Goal: Find specific page/section: Find specific page/section

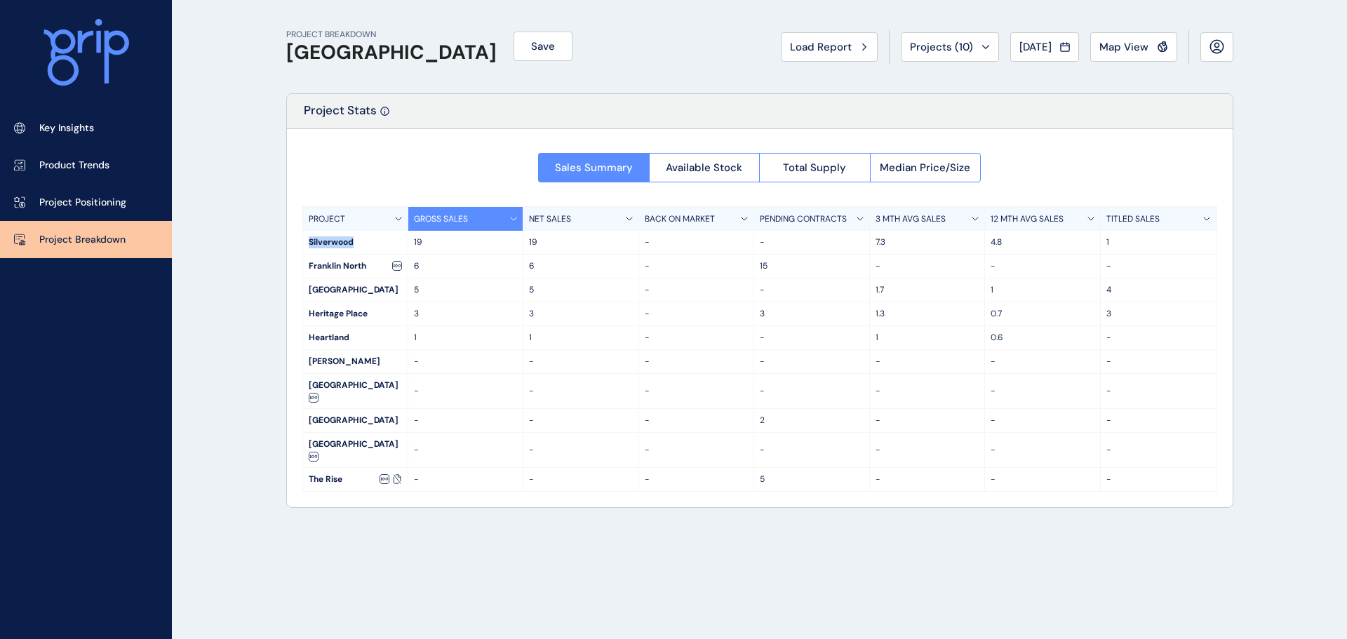
drag, startPoint x: 307, startPoint y: 242, endPoint x: 359, endPoint y: 247, distance: 52.2
click at [359, 247] on div "Silverwood" at bounding box center [355, 242] width 105 height 23
click at [365, 246] on div "Silverwood" at bounding box center [355, 242] width 105 height 23
click at [994, 244] on p "4.8" at bounding box center [1043, 242] width 104 height 12
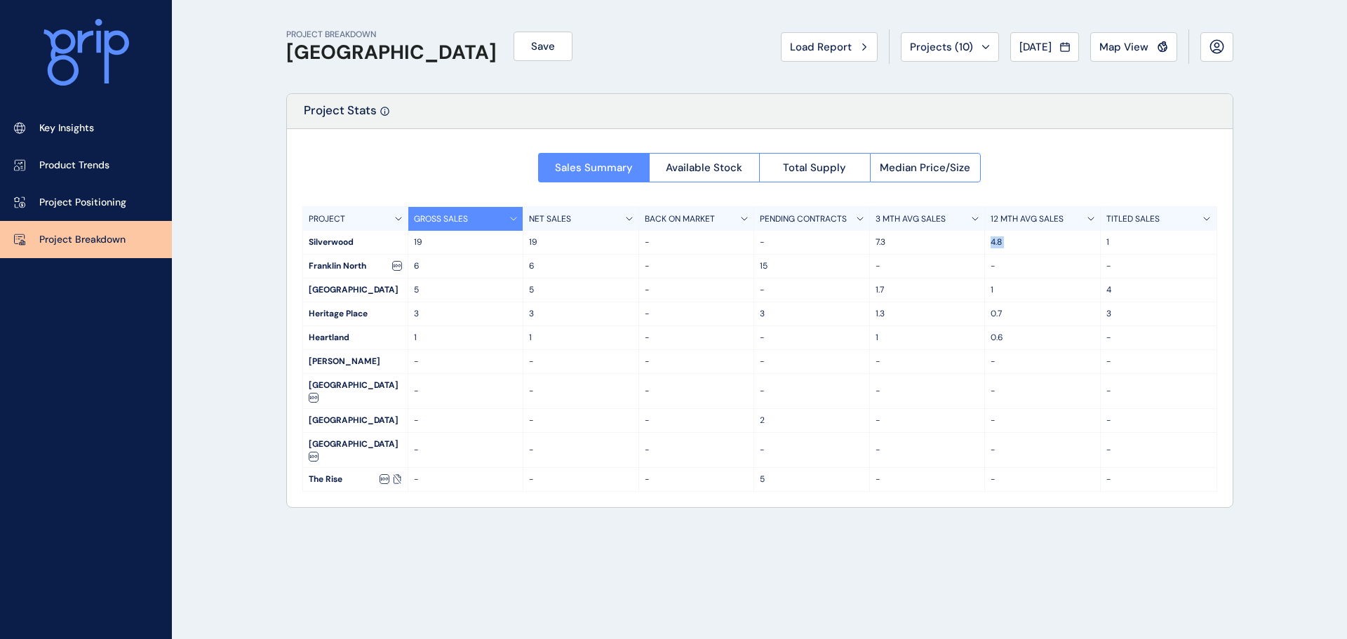
click at [994, 244] on p "4.8" at bounding box center [1043, 242] width 104 height 12
click at [1008, 243] on p "4.8" at bounding box center [1043, 242] width 104 height 12
drag, startPoint x: 59, startPoint y: 123, endPoint x: 81, endPoint y: 149, distance: 33.9
click at [59, 123] on p "Key Insights" at bounding box center [66, 128] width 55 height 14
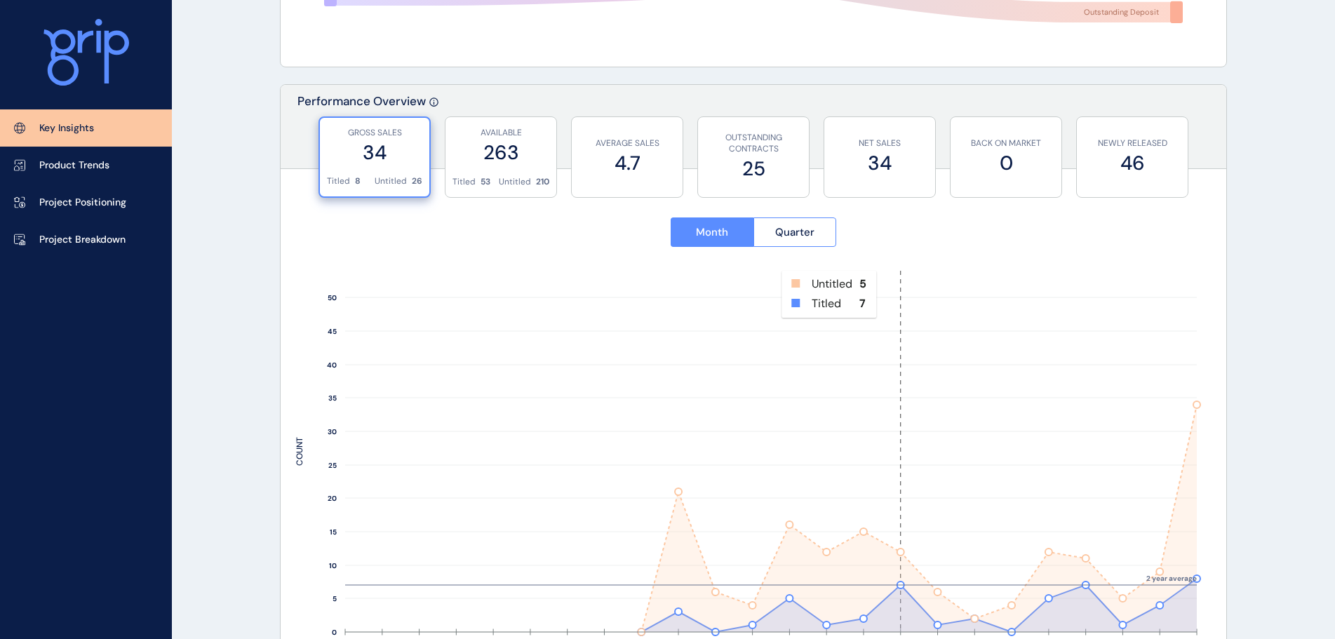
scroll to position [491, 0]
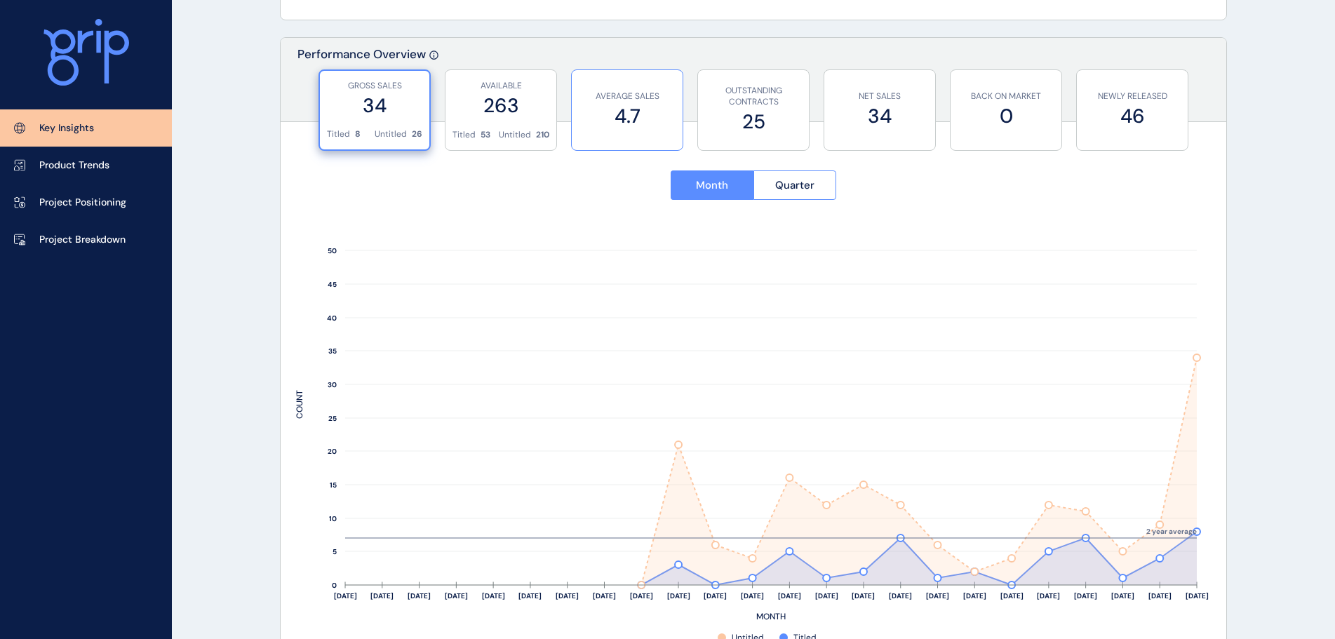
click at [637, 128] on label "4.7" at bounding box center [627, 115] width 97 height 27
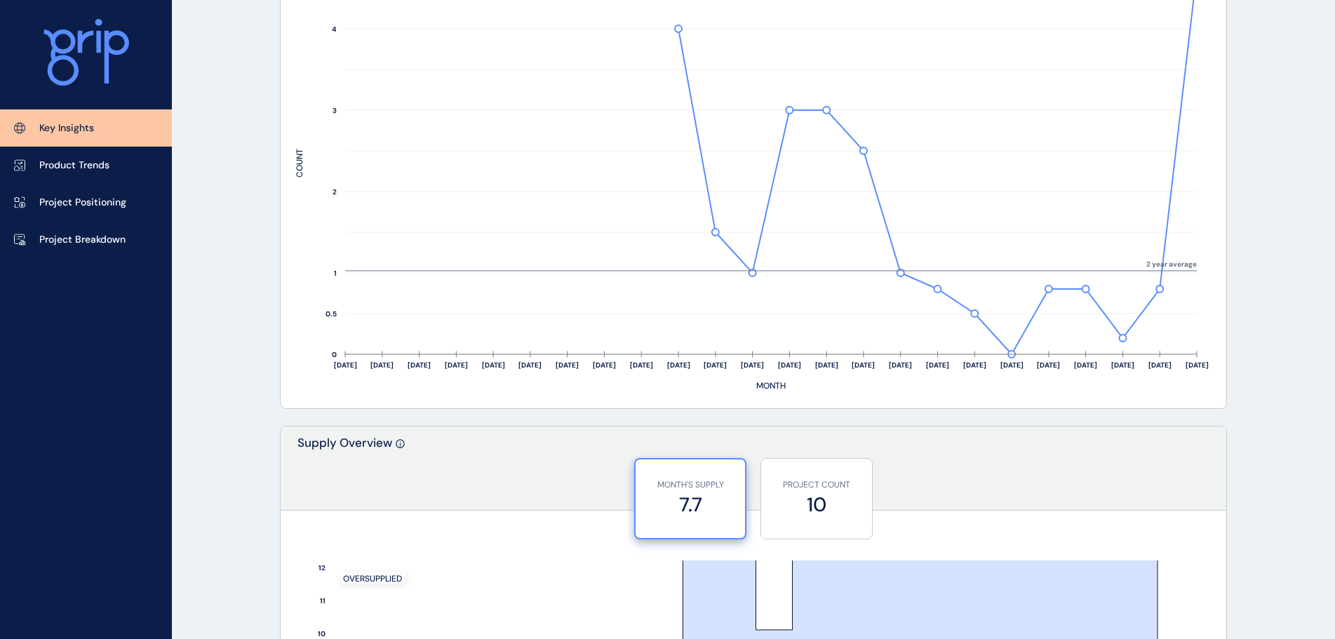
scroll to position [842, 0]
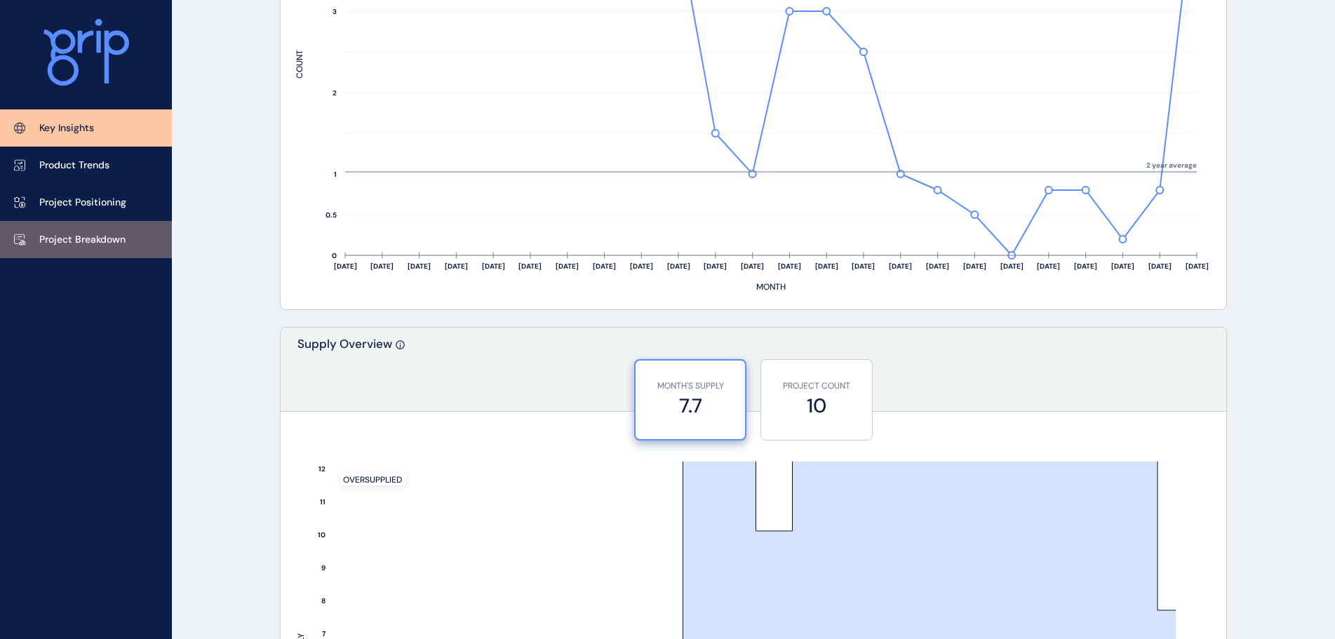
click at [115, 230] on link "Project Breakdown" at bounding box center [86, 239] width 172 height 37
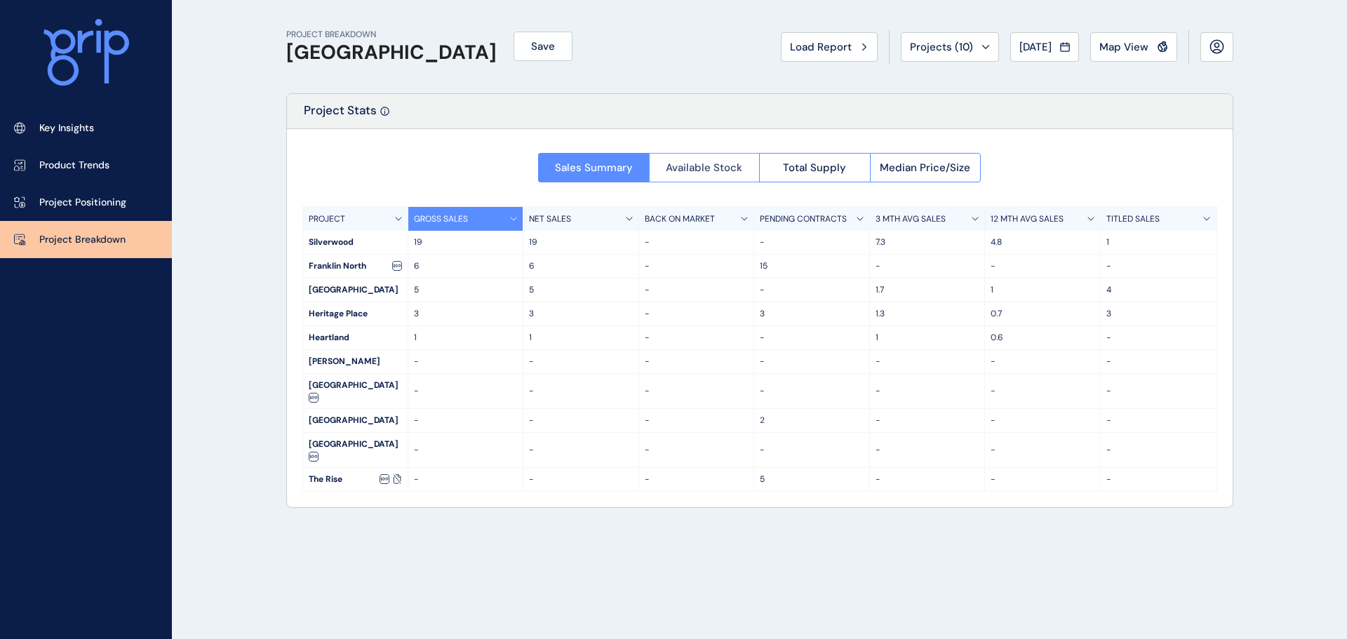
click at [721, 159] on button "Available Stock" at bounding box center [704, 167] width 111 height 29
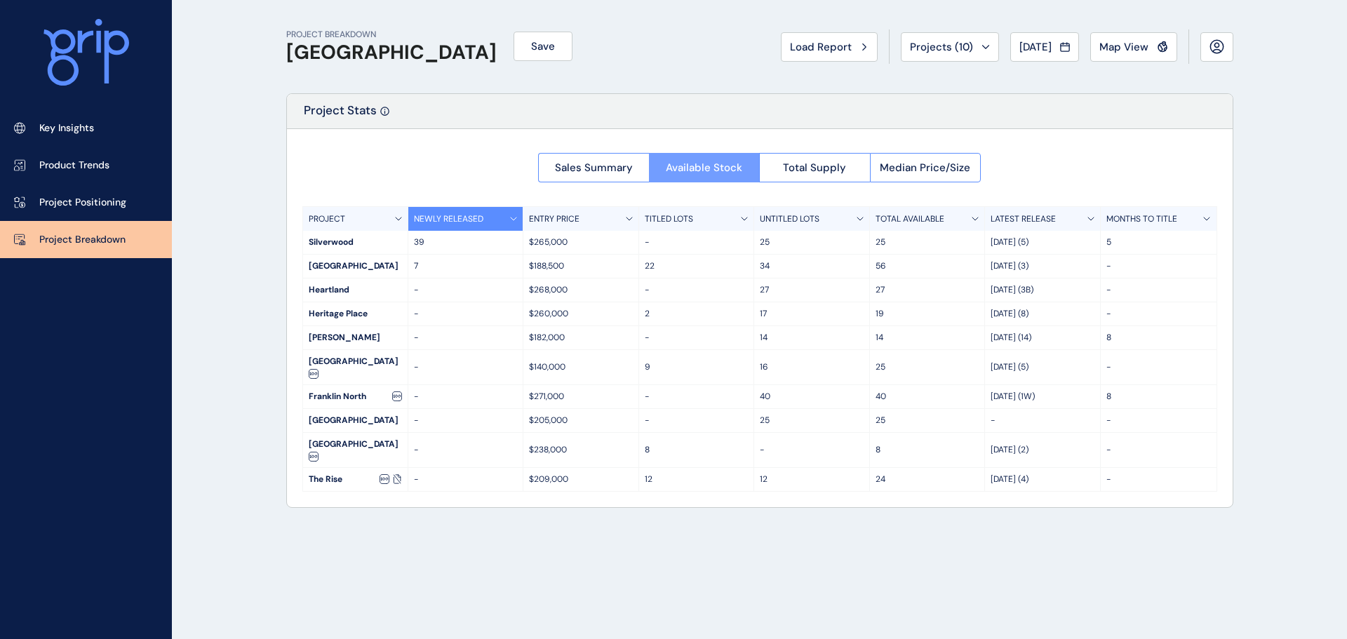
click at [649, 164] on button "Available Stock" at bounding box center [704, 167] width 111 height 29
click at [590, 179] on button "Sales Summary" at bounding box center [593, 167] width 111 height 29
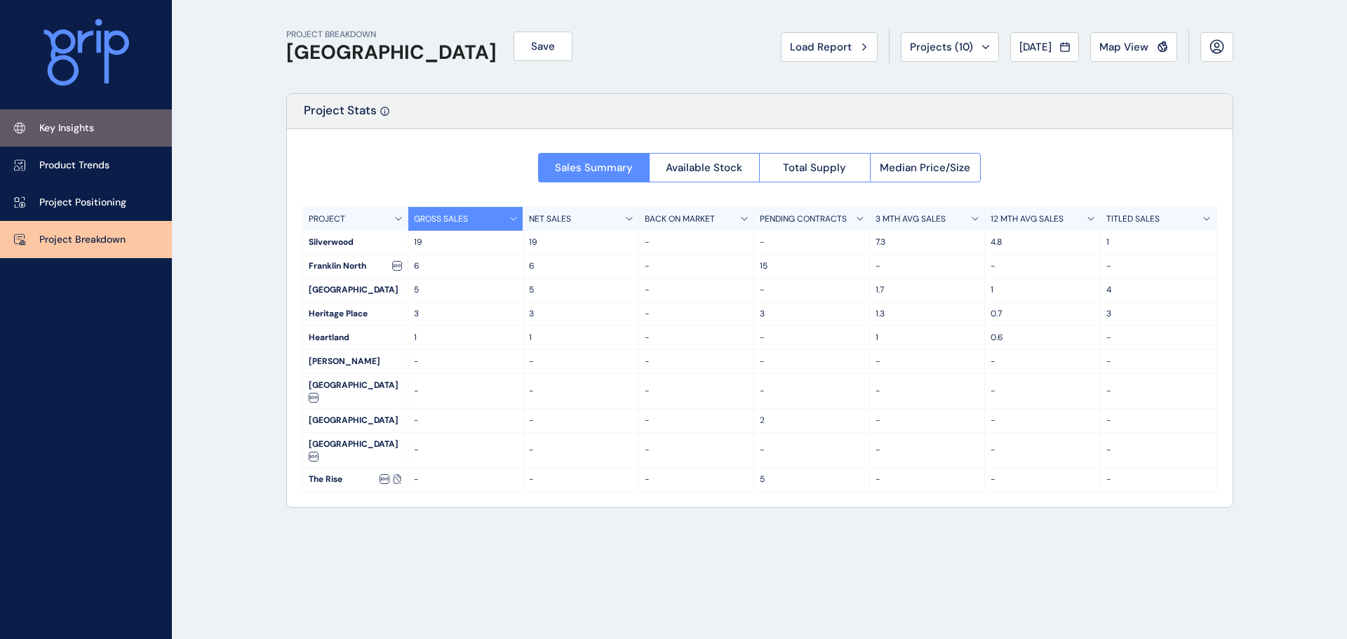
drag, startPoint x: 53, startPoint y: 130, endPoint x: 85, endPoint y: 123, distance: 32.2
click at [53, 130] on p "Key Insights" at bounding box center [66, 128] width 55 height 14
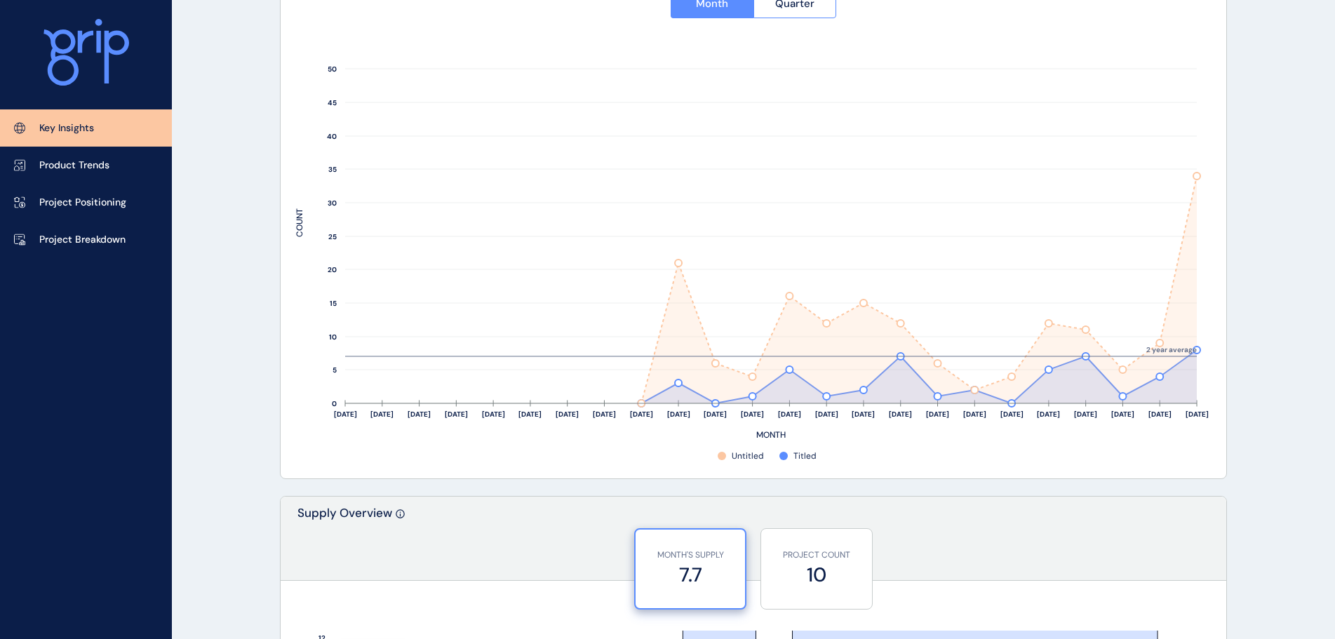
scroll to position [491, 0]
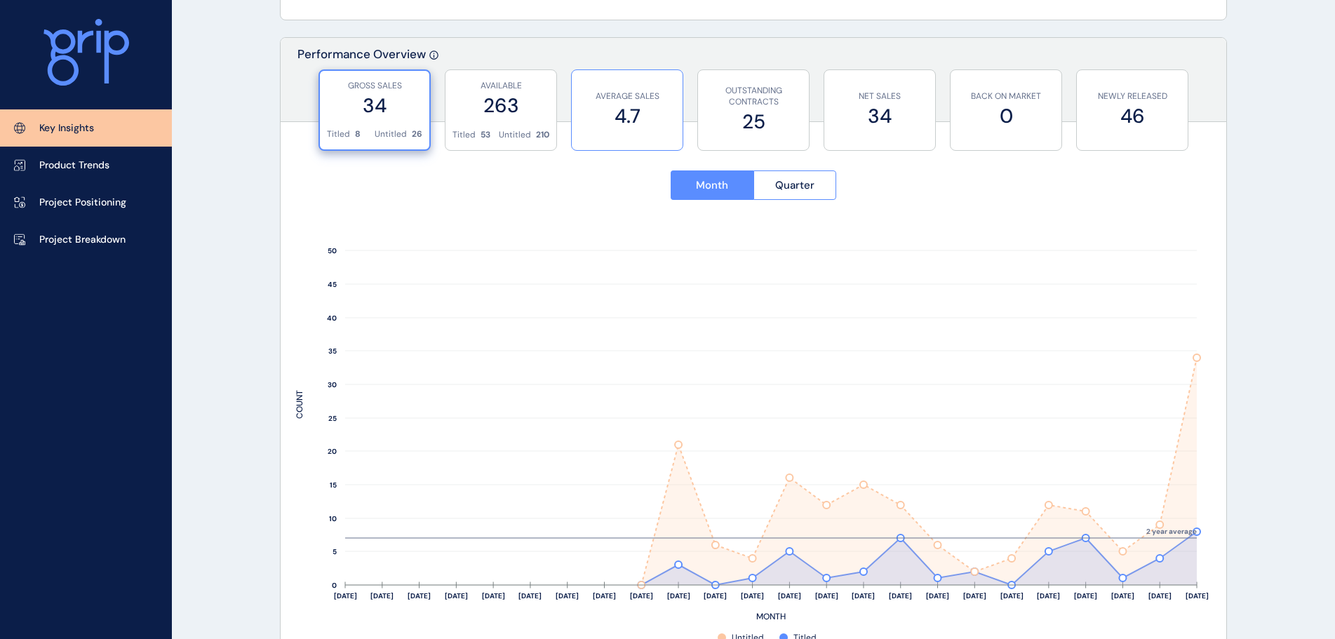
click at [608, 110] on label "4.7" at bounding box center [627, 115] width 97 height 27
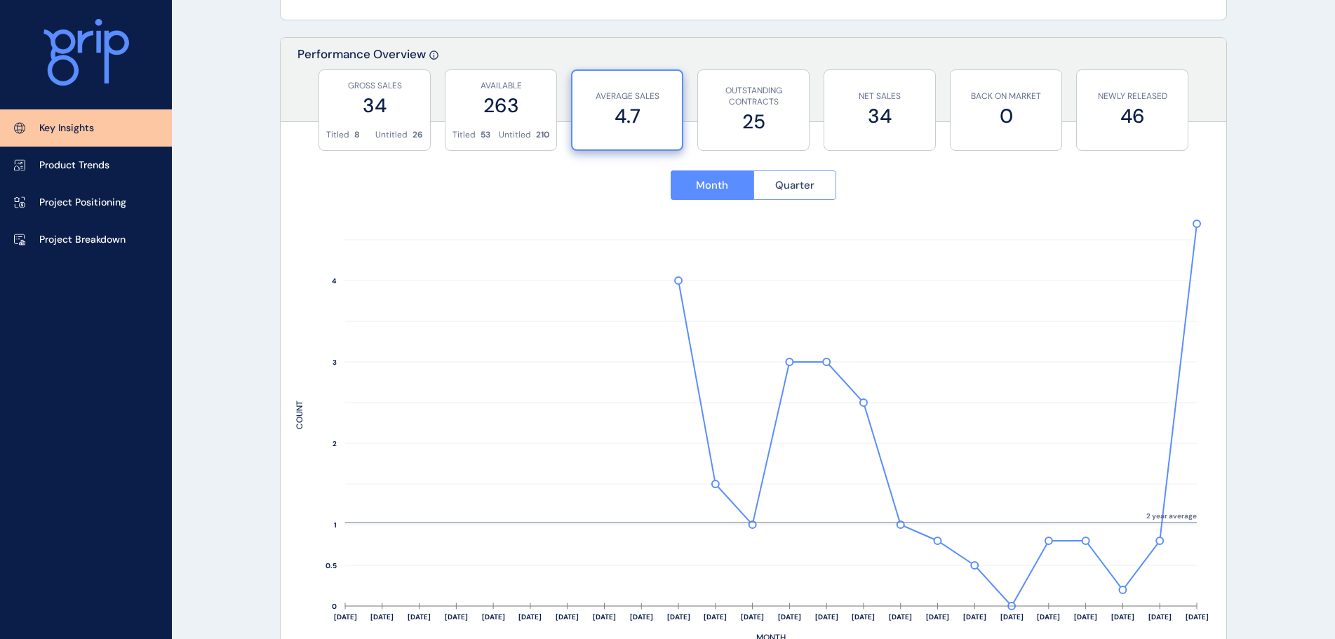
click at [782, 183] on span "Quarter" at bounding box center [794, 185] width 39 height 14
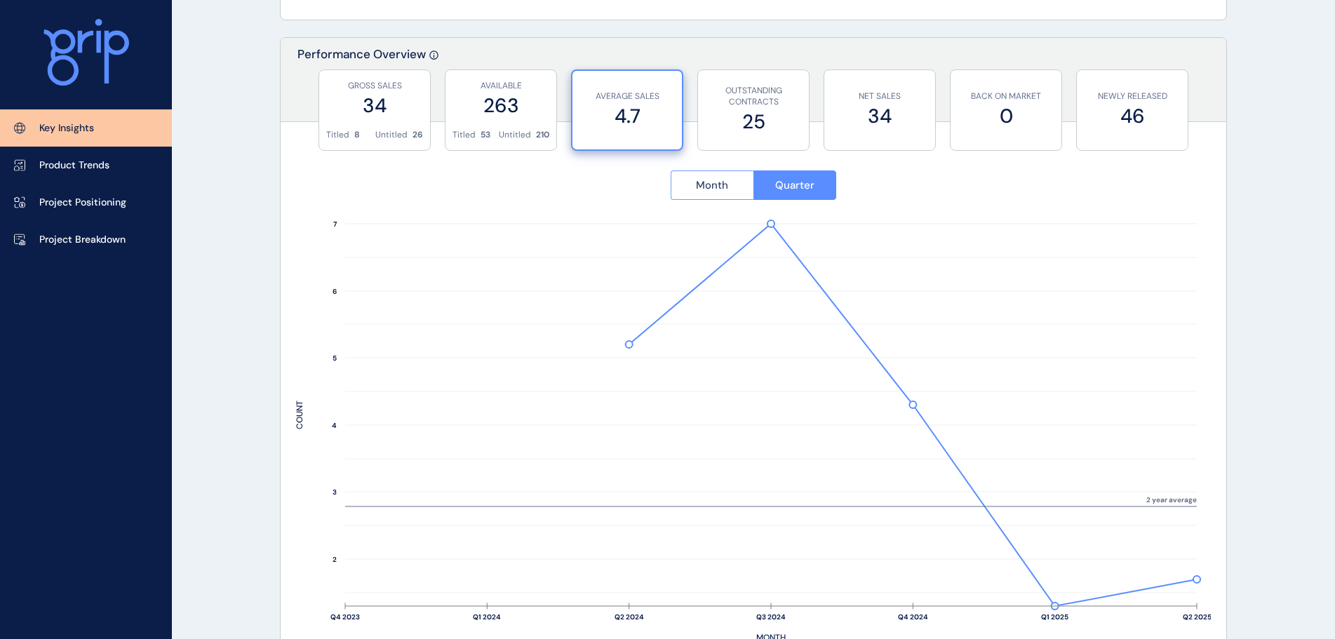
click at [723, 175] on button "Month" at bounding box center [712, 185] width 83 height 29
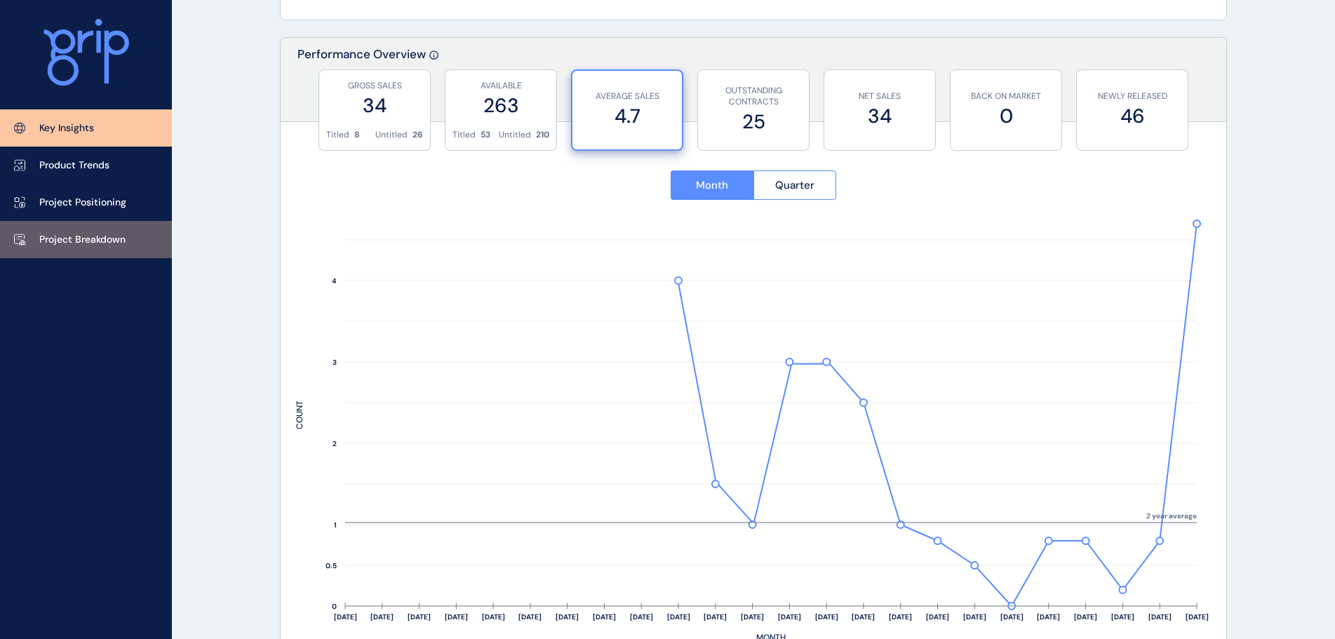
click at [68, 243] on p "Project Breakdown" at bounding box center [82, 240] width 86 height 14
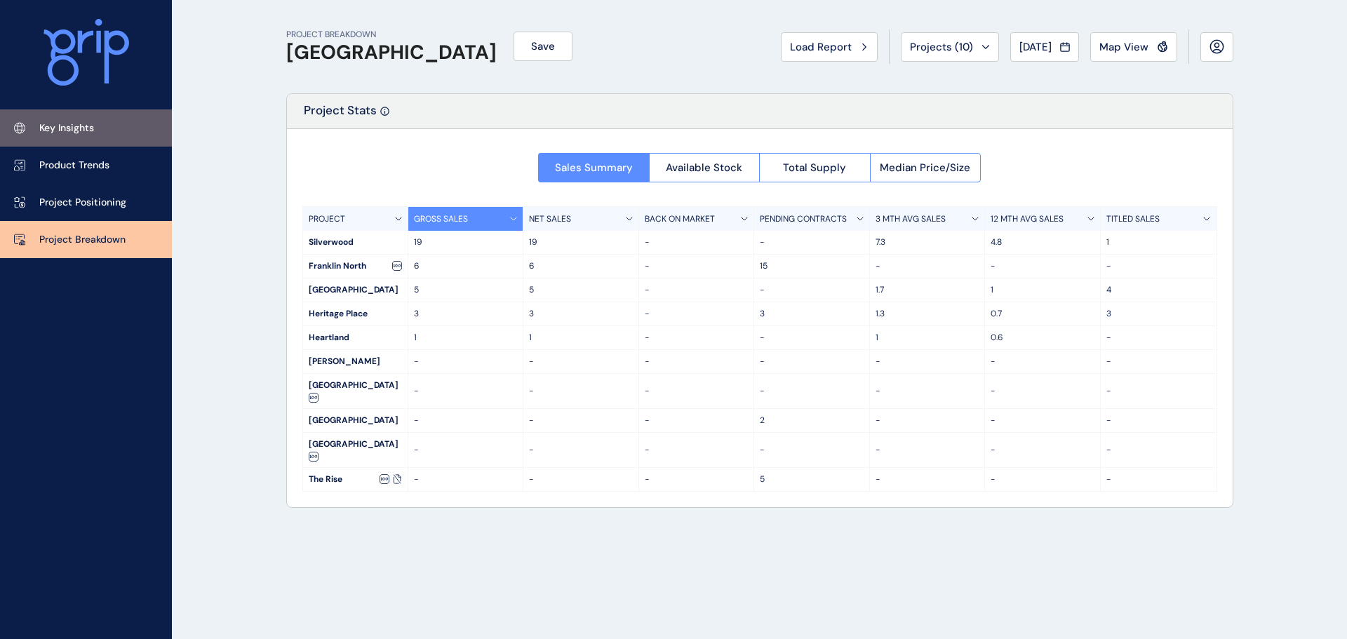
click at [44, 127] on p "Key Insights" at bounding box center [66, 128] width 55 height 14
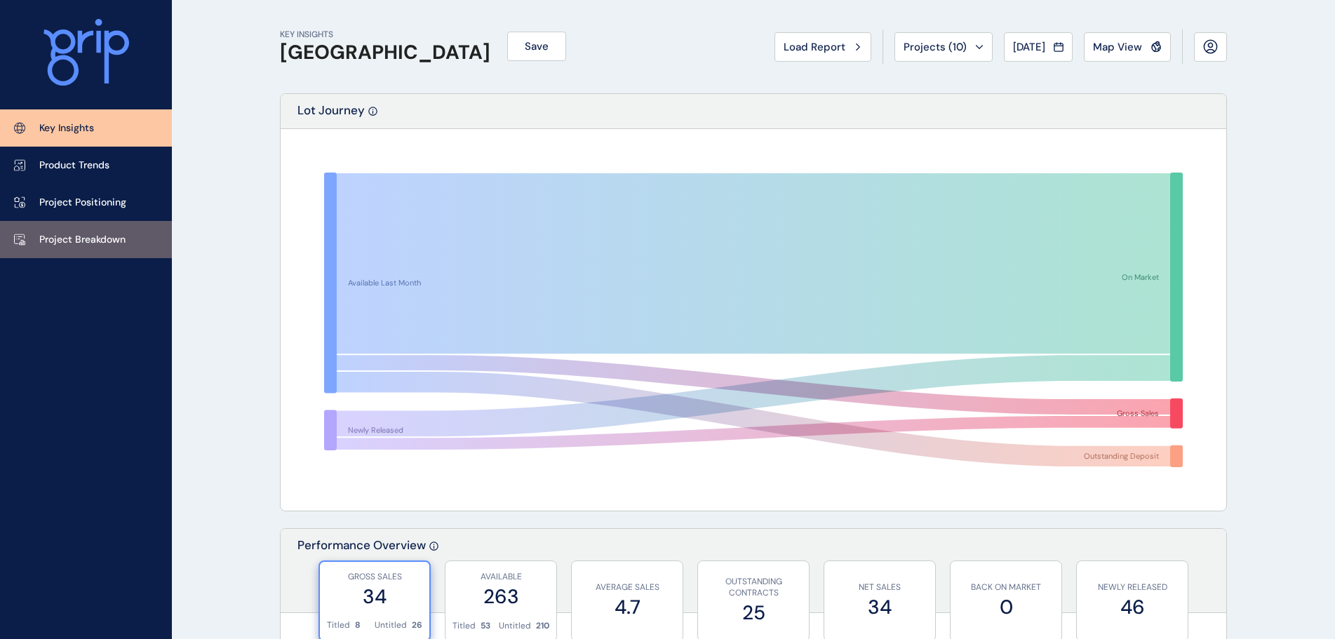
click at [97, 235] on p "Project Breakdown" at bounding box center [82, 240] width 86 height 14
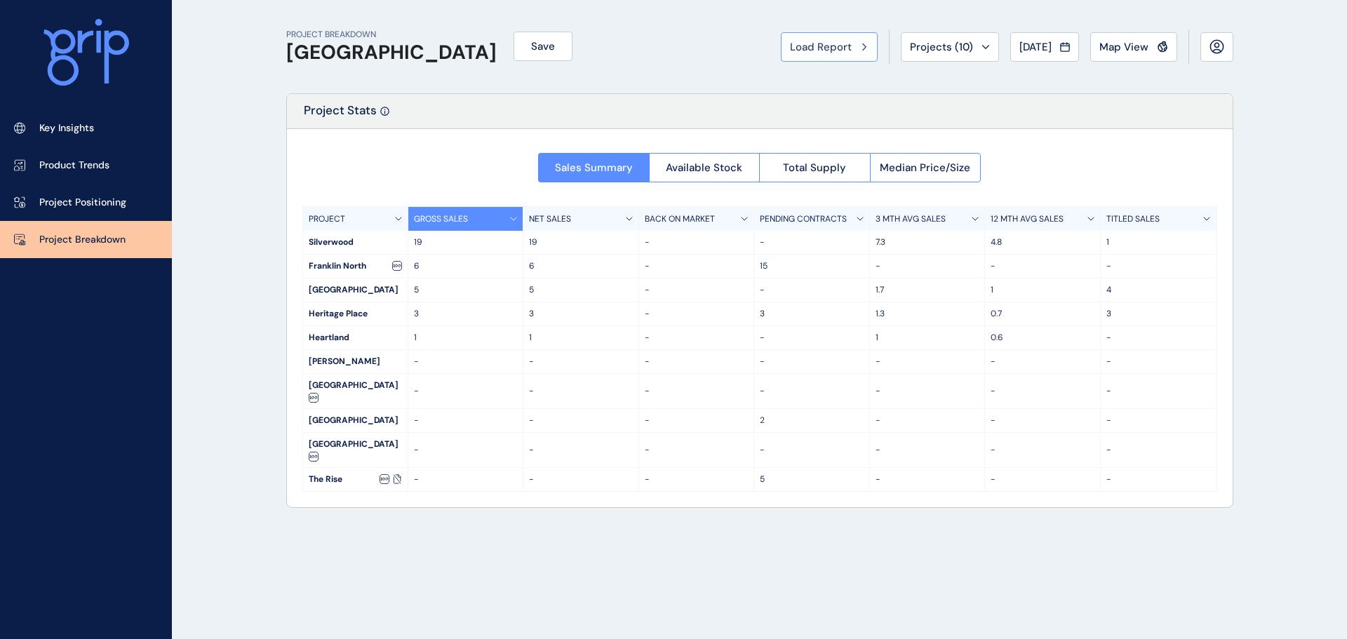
click at [788, 55] on button "Load Report" at bounding box center [829, 46] width 97 height 29
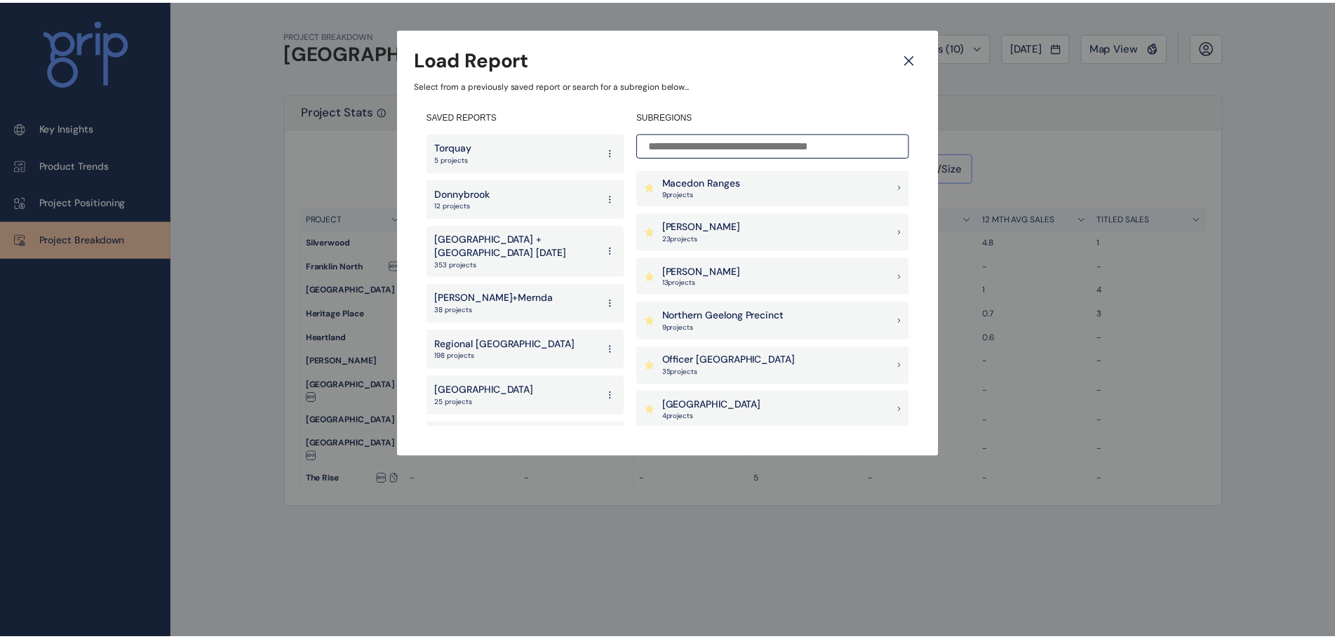
scroll to position [842, 0]
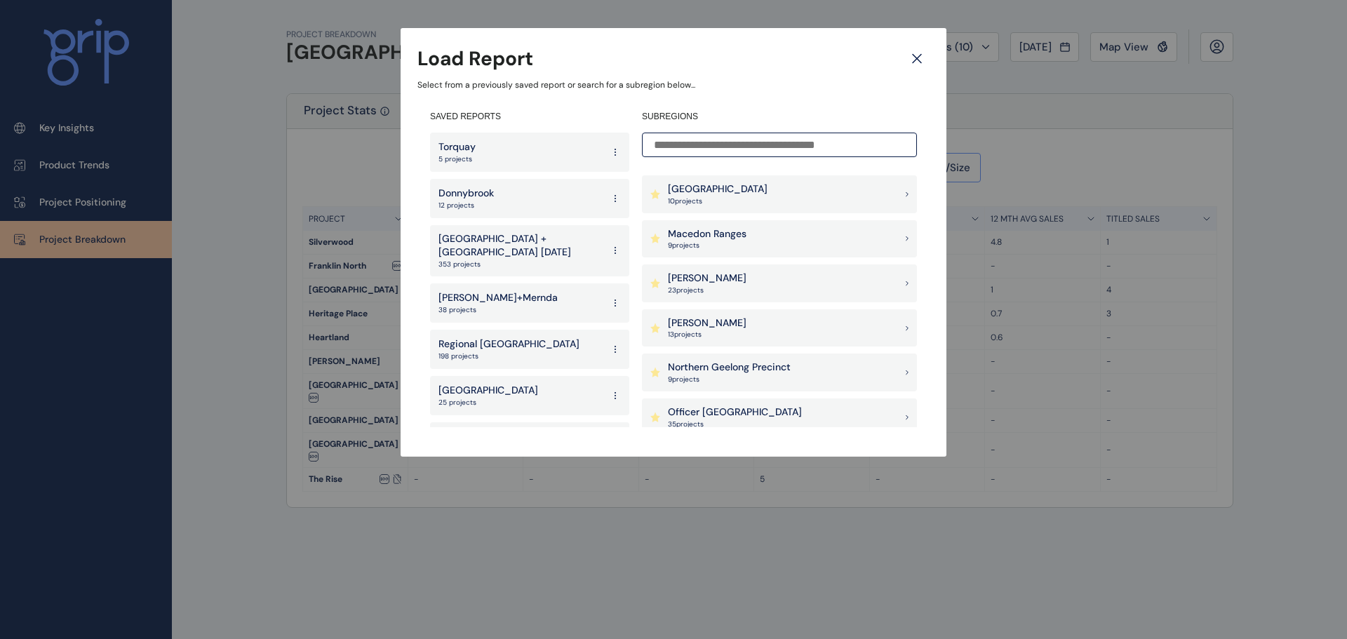
click at [226, 177] on div "Load Report Select from a previously saved report or search for a subregion bel…" at bounding box center [673, 214] width 1347 height 429
click at [88, 121] on div "Load Report Select from a previously saved report or search for a subregion bel…" at bounding box center [673, 214] width 1347 height 429
click at [86, 146] on div "Load Report Select from a previously saved report or search for a subregion bel…" at bounding box center [673, 214] width 1347 height 429
click at [920, 60] on icon at bounding box center [916, 58] width 25 height 25
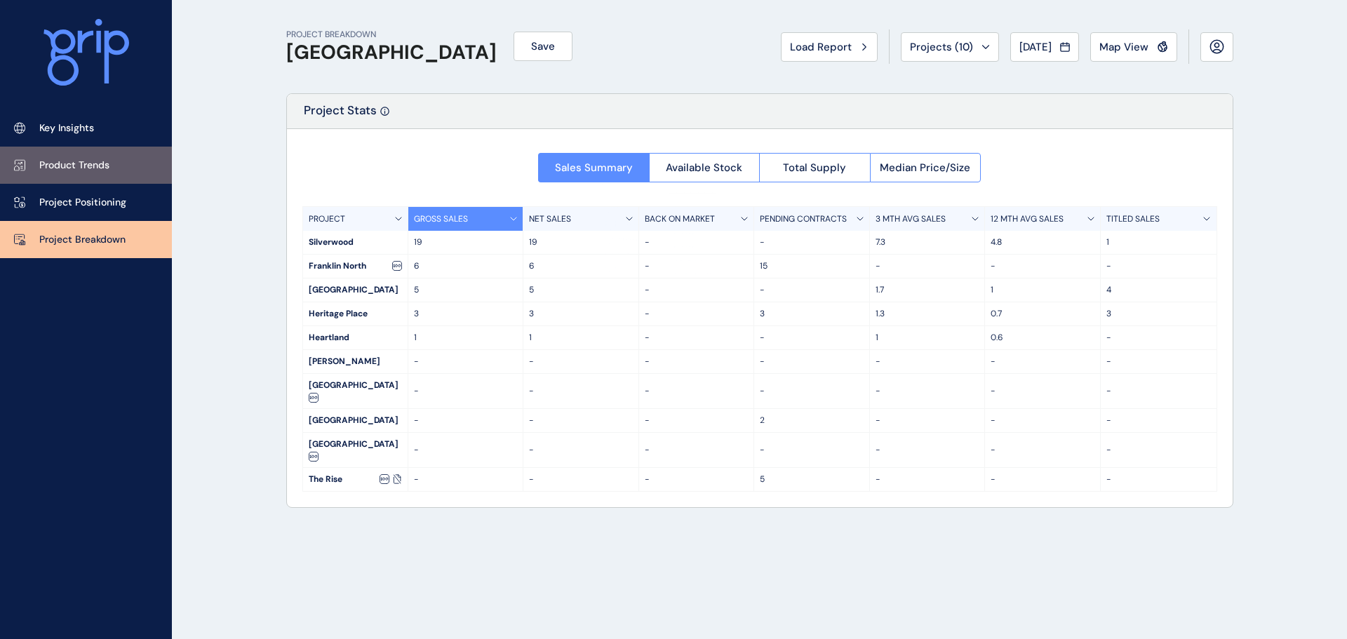
click at [81, 175] on link "Product Trends" at bounding box center [86, 165] width 172 height 37
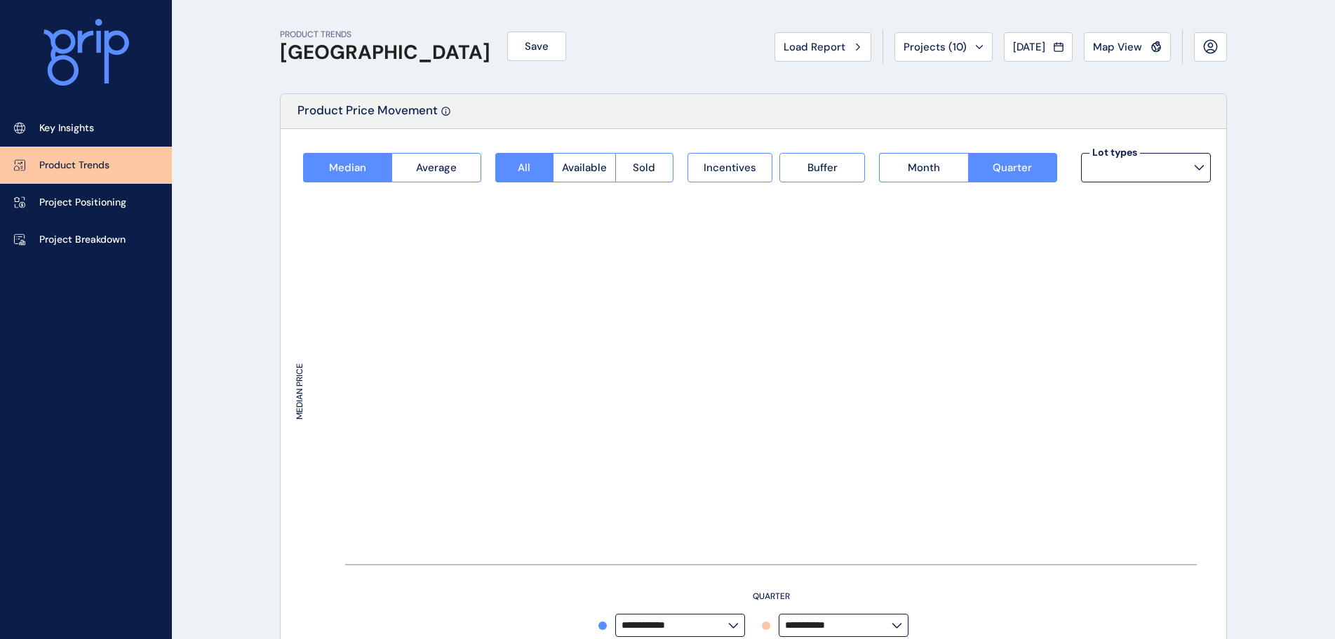
type input "**********"
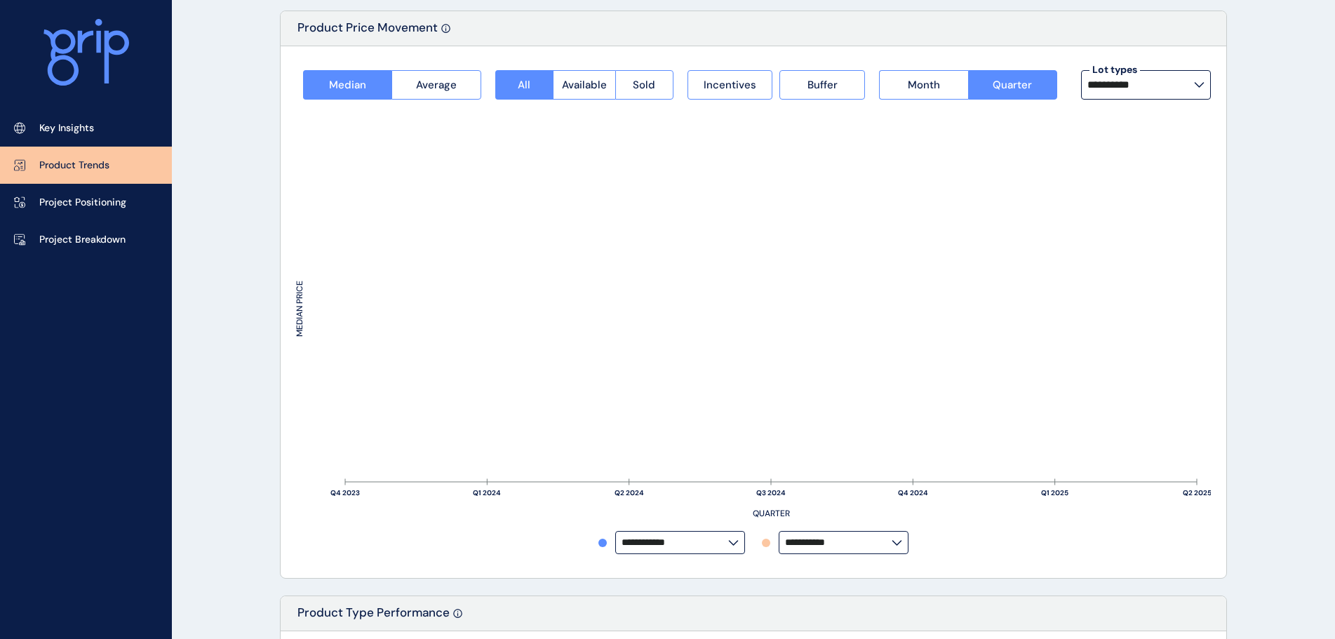
scroll to position [140, 0]
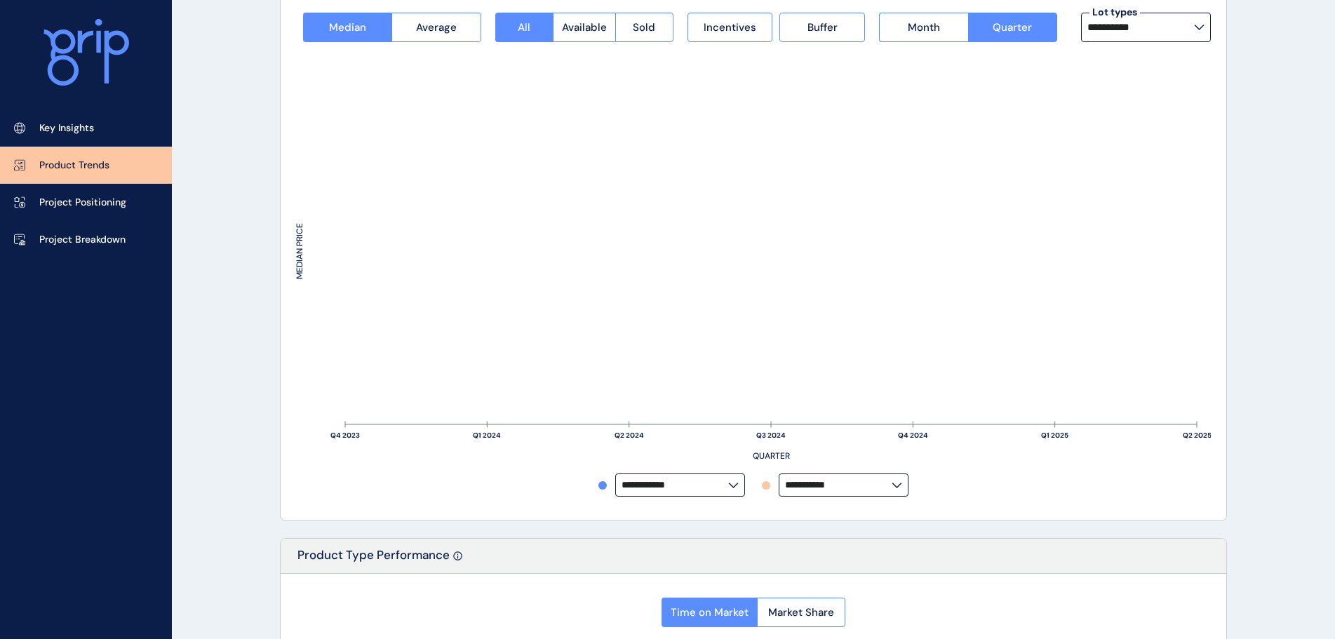
click at [846, 487] on input "**********" at bounding box center [838, 485] width 107 height 11
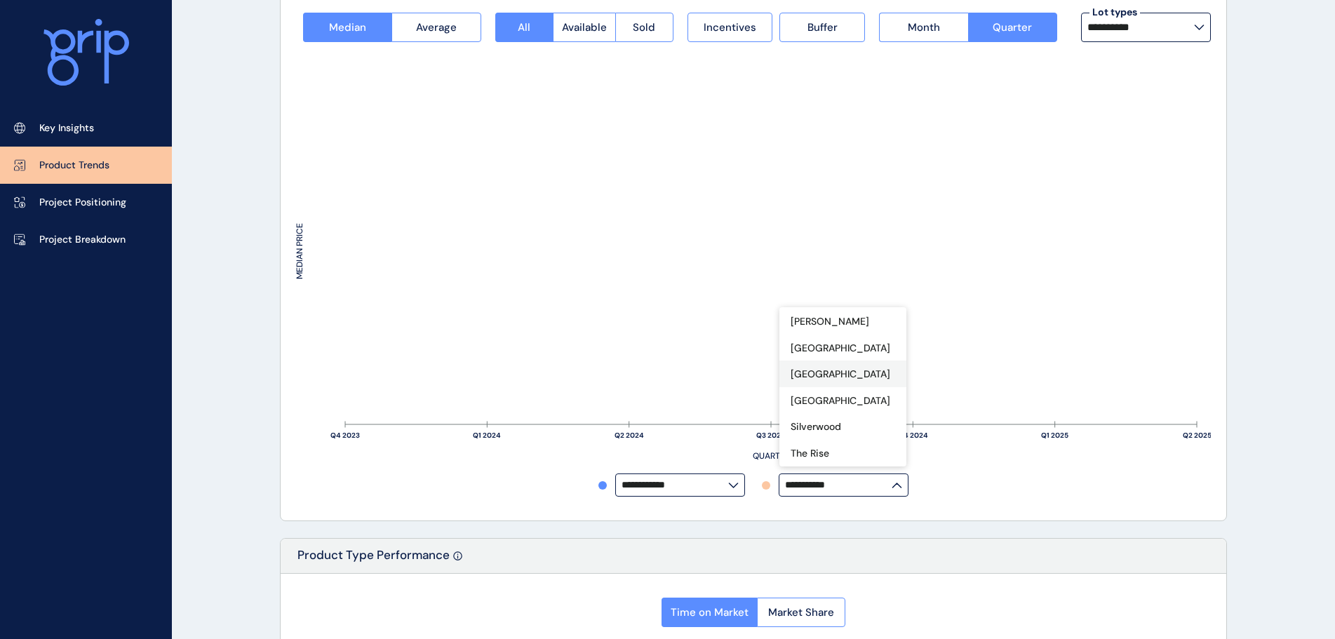
click at [842, 377] on p "[GEOGRAPHIC_DATA]" at bounding box center [841, 375] width 100 height 14
type input "**********"
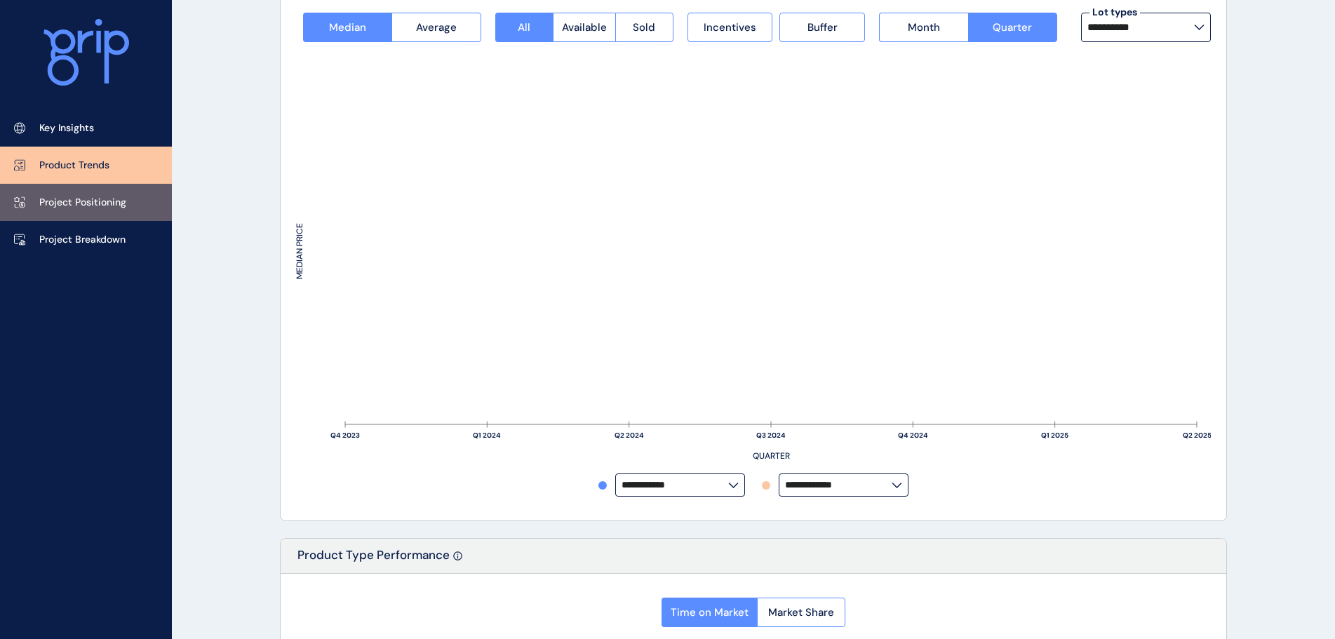
click at [111, 213] on link "Project Positioning" at bounding box center [86, 202] width 172 height 37
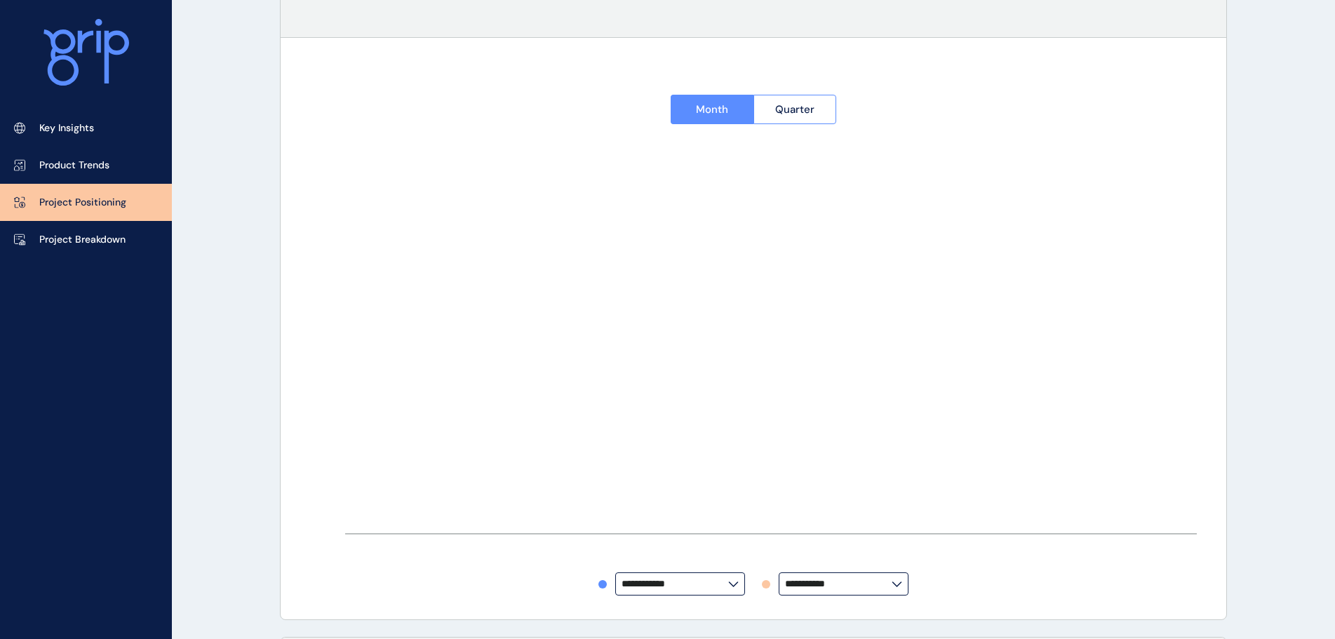
type input "**********"
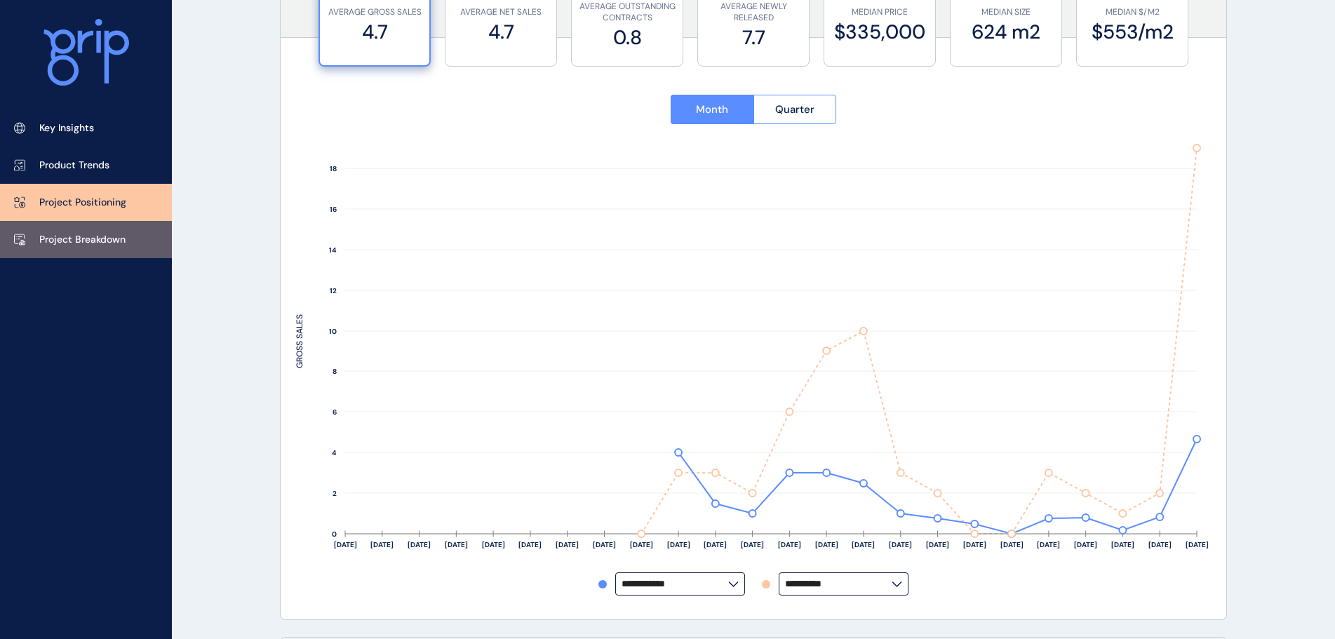
click at [106, 249] on link "Project Breakdown" at bounding box center [86, 239] width 172 height 37
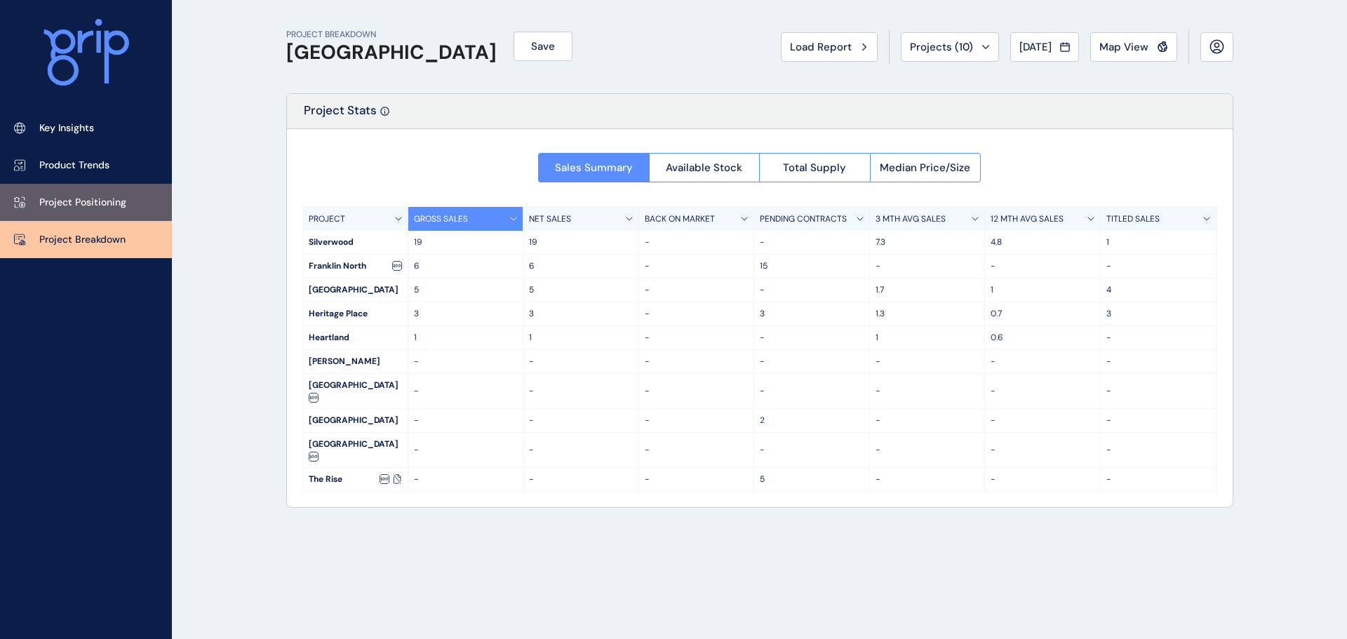
click at [110, 205] on p "Project Positioning" at bounding box center [82, 203] width 87 height 14
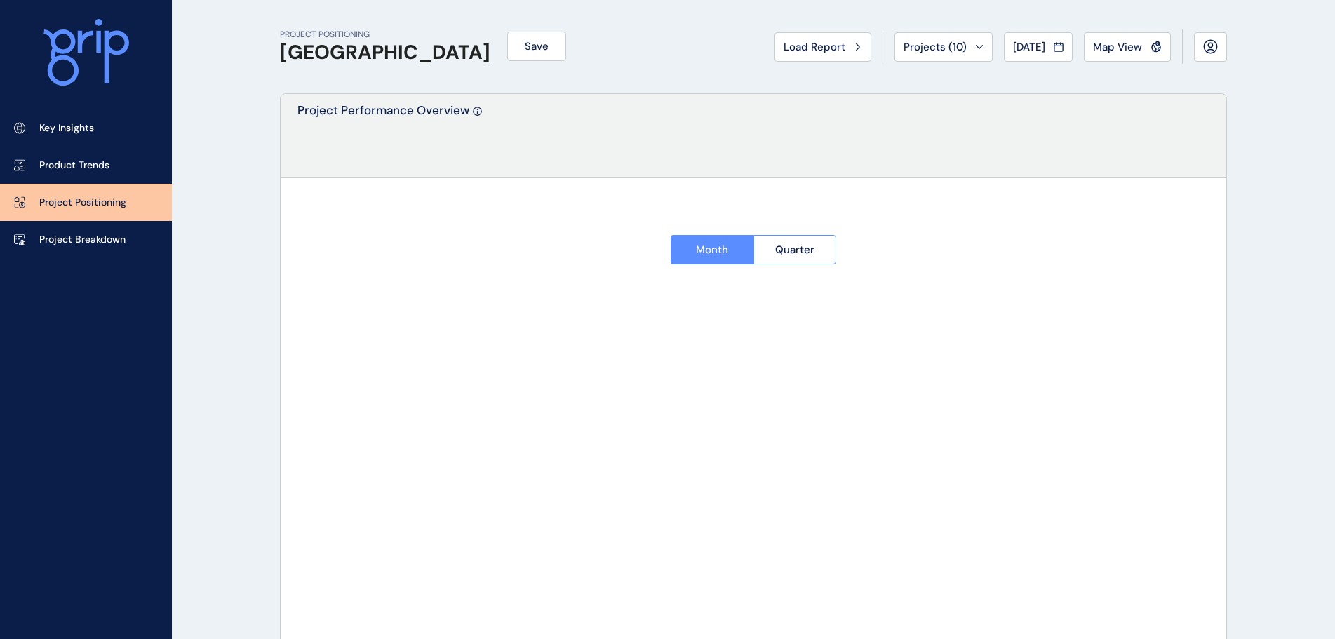
type input "**********"
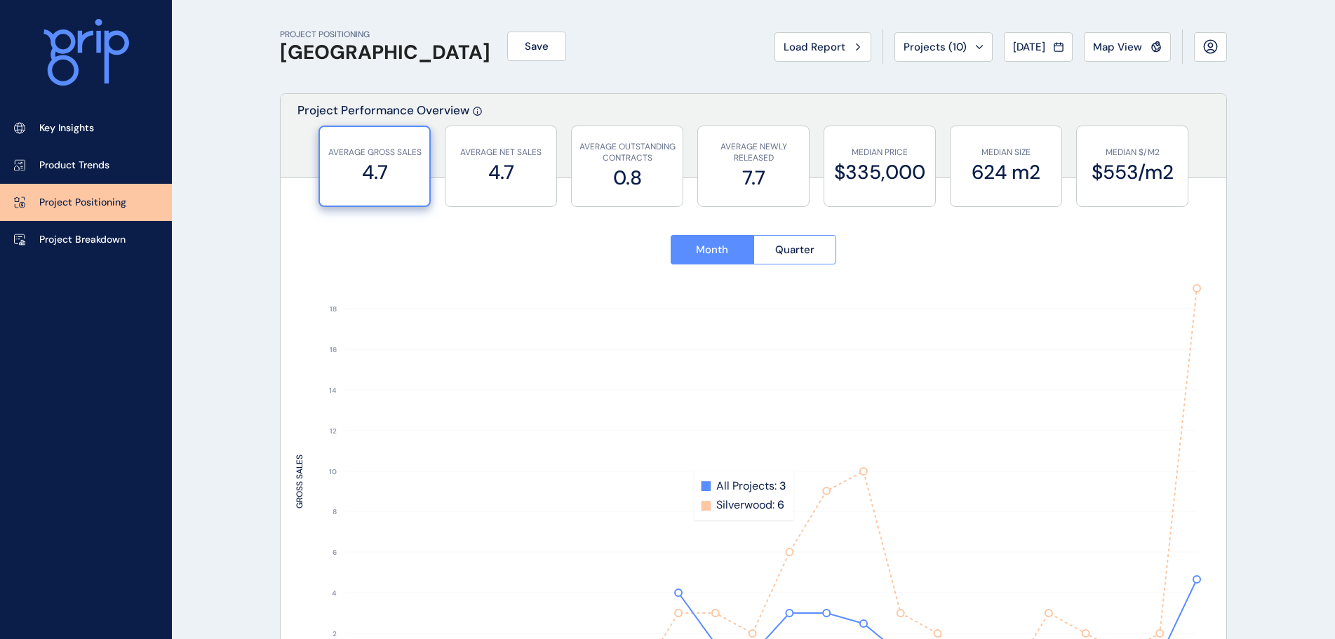
scroll to position [281, 0]
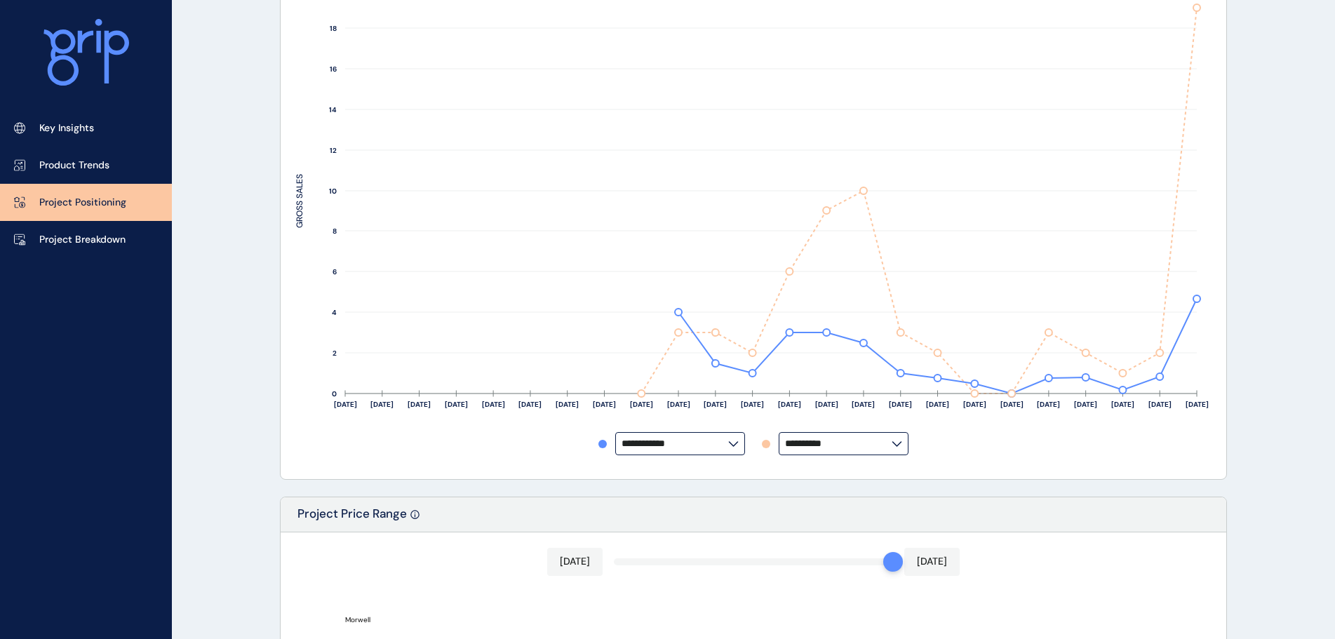
click at [719, 449] on input "**********" at bounding box center [675, 444] width 107 height 11
click at [813, 439] on input "**********" at bounding box center [838, 444] width 107 height 11
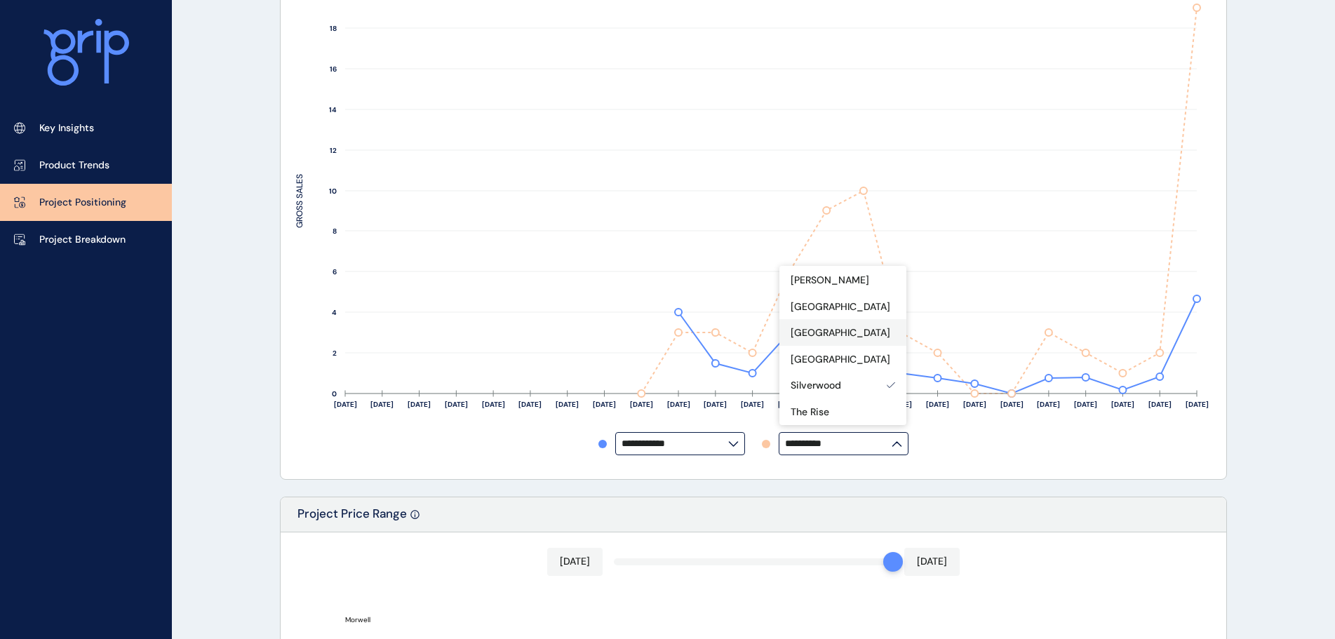
click at [839, 333] on p "[GEOGRAPHIC_DATA]" at bounding box center [841, 333] width 100 height 14
type input "**********"
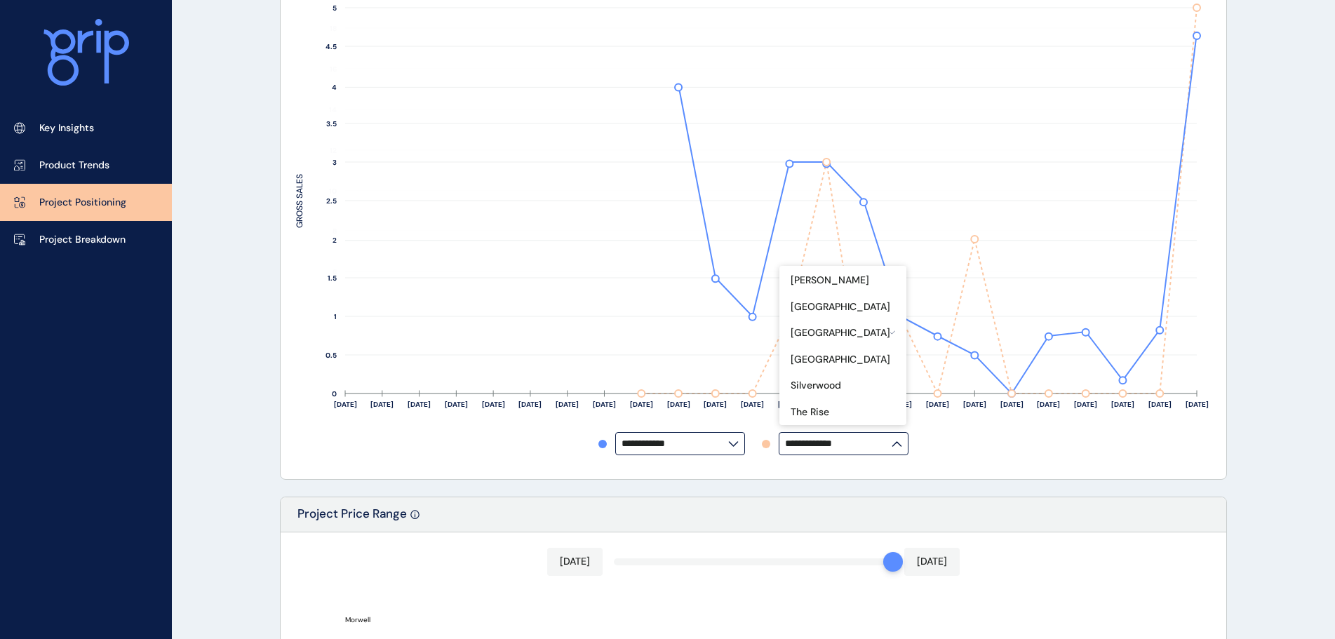
click at [988, 450] on div "**********" at bounding box center [753, 443] width 915 height 23
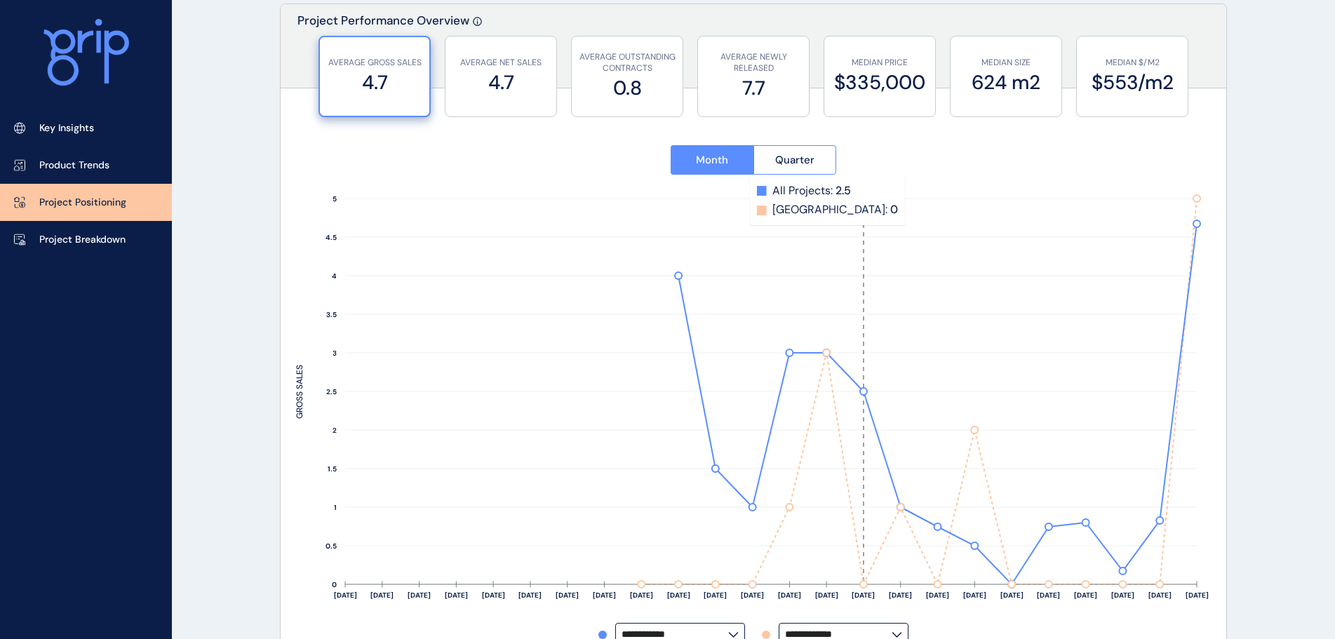
scroll to position [211, 0]
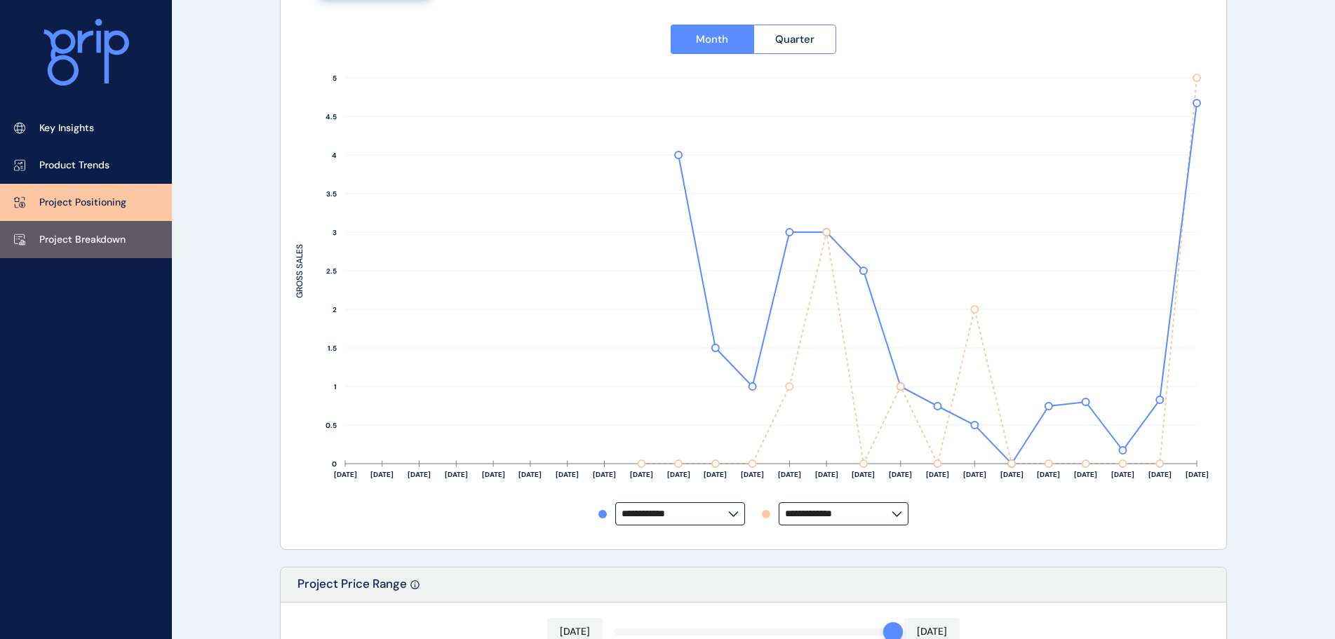
click at [139, 248] on link "Project Breakdown" at bounding box center [86, 239] width 172 height 37
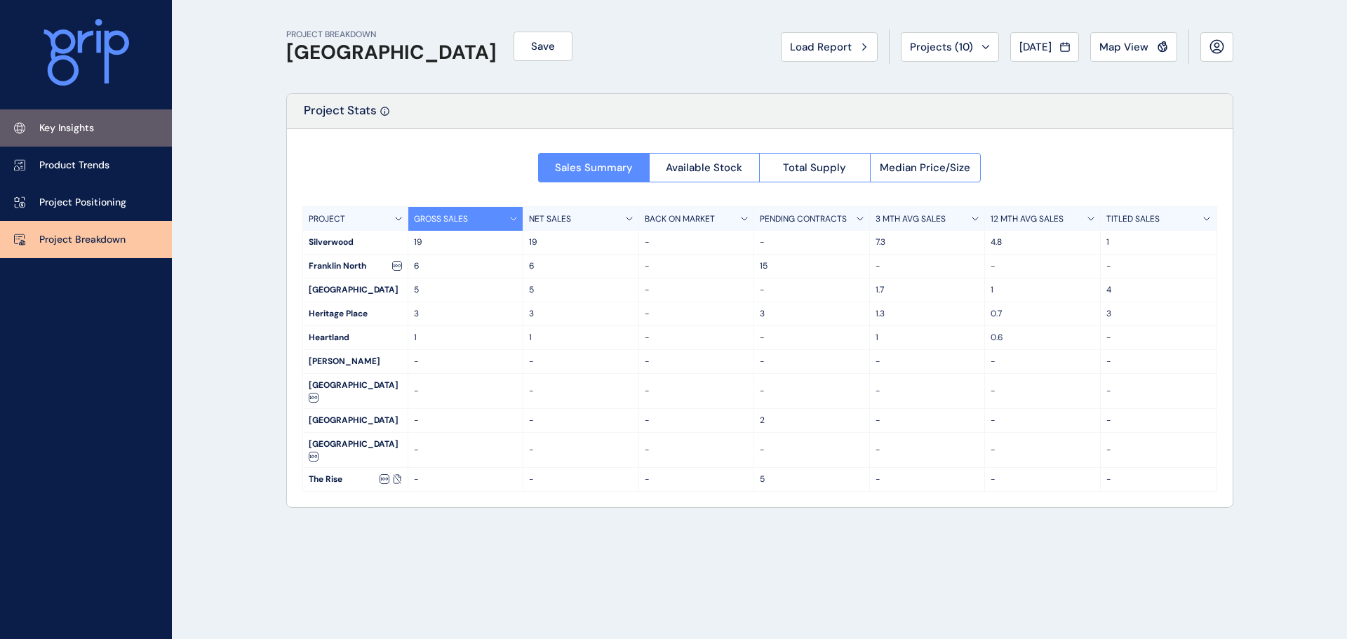
click at [98, 114] on link "Key Insights" at bounding box center [86, 127] width 172 height 37
